Goal: Task Accomplishment & Management: Manage account settings

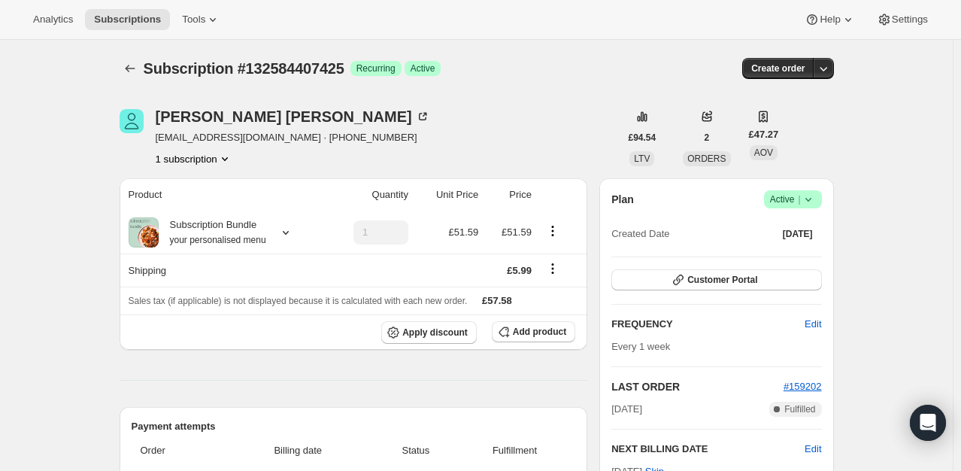
click at [816, 203] on icon at bounding box center [807, 199] width 15 height 15
click at [776, 258] on span "Cancel subscription" at bounding box center [797, 253] width 85 height 11
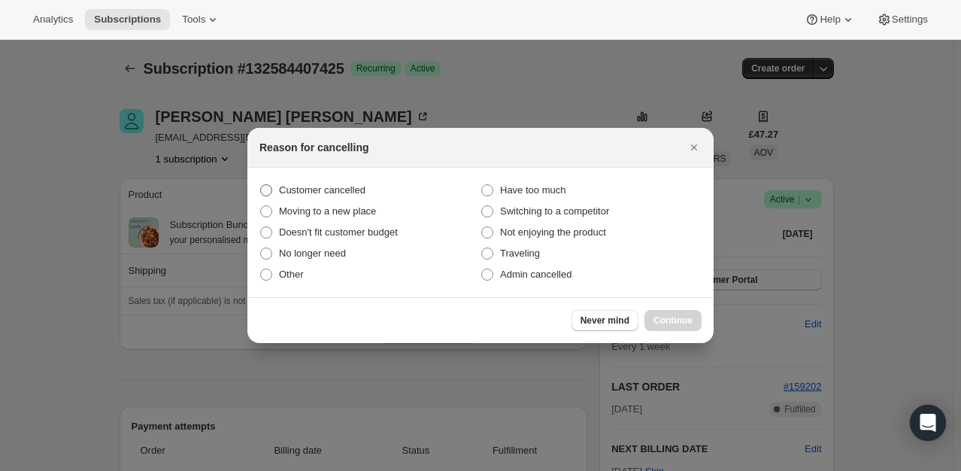
click at [302, 184] on span "Customer cancelled" at bounding box center [322, 189] width 86 height 11
click at [261, 184] on input "Customer cancelled" at bounding box center [260, 184] width 1 height 1
radio input "true"
click at [673, 325] on span "Continue" at bounding box center [672, 320] width 39 height 12
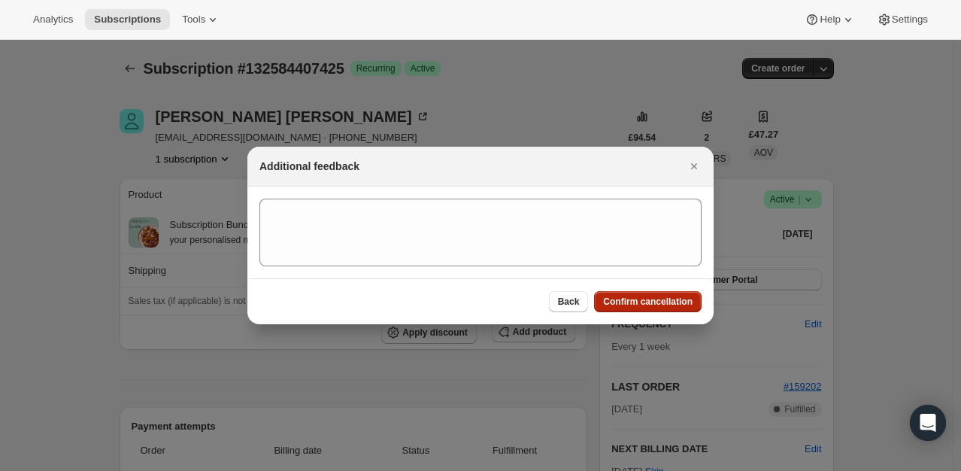
click at [658, 304] on span "Confirm cancellation" at bounding box center [647, 301] width 89 height 12
